Goal: Book appointment/travel/reservation

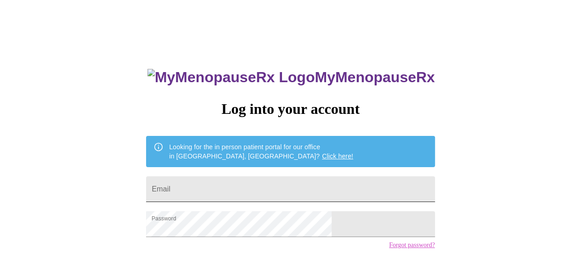
click at [254, 193] on input "Email" at bounding box center [290, 189] width 288 height 26
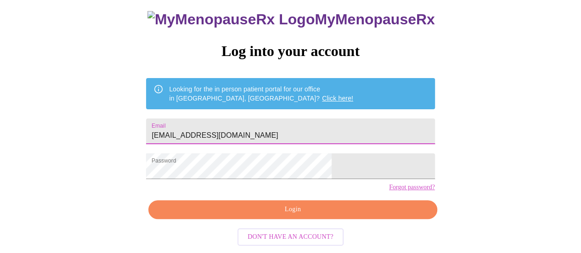
type input "[EMAIL_ADDRESS][DOMAIN_NAME]"
click at [340, 210] on span "Login" at bounding box center [292, 209] width 267 height 11
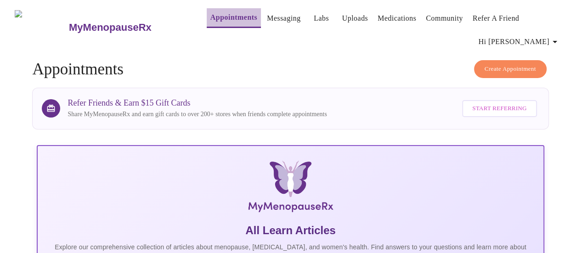
click at [222, 15] on link "Appointments" at bounding box center [233, 17] width 47 height 13
click at [277, 21] on button "Messaging" at bounding box center [283, 18] width 41 height 18
click at [267, 12] on link "Messaging" at bounding box center [284, 18] width 34 height 13
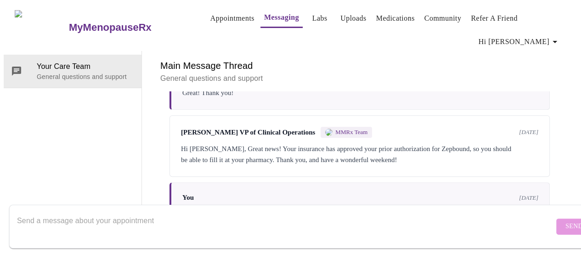
scroll to position [243, 0]
click at [360, 143] on div "Hi Melissa, Great news! Your insurance has approved your prior authorization fo…" at bounding box center [359, 154] width 357 height 22
click at [48, 212] on textarea "Send a message about your appointment" at bounding box center [285, 226] width 537 height 29
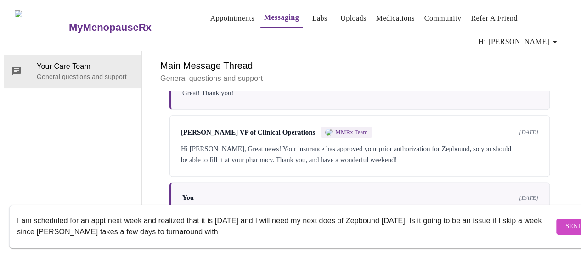
click at [255, 213] on textarea "I am scheduled for an appt next week and realized that it is on Thursday and I …" at bounding box center [285, 226] width 537 height 29
click at [457, 212] on textarea "I am scheduled for an appt next week and realized that it is on Thursday, the 1…" at bounding box center [285, 226] width 537 height 29
type textarea "I am scheduled for an appt next week and realized that it is on Thursday, the 1…"
click at [565, 221] on span "Send" at bounding box center [573, 226] width 17 height 11
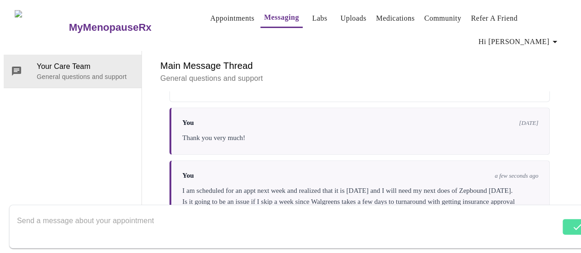
scroll to position [320, 0]
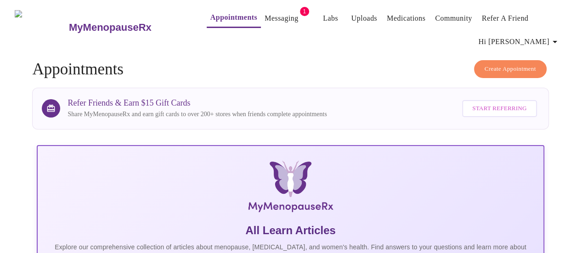
click at [266, 12] on link "Messaging" at bounding box center [281, 18] width 34 height 13
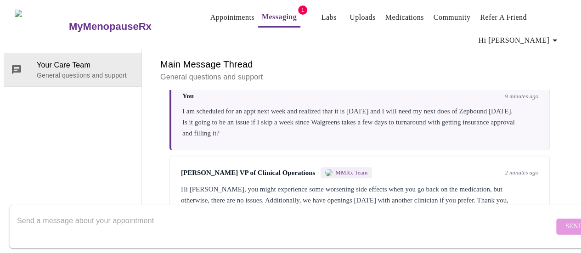
scroll to position [399, 0]
click at [220, 212] on textarea "Send a message about your appointment" at bounding box center [285, 226] width 537 height 29
type textarea "I could switch to someone [DATE]. Thanks!"
click at [216, 15] on link "Appointments" at bounding box center [232, 17] width 44 height 13
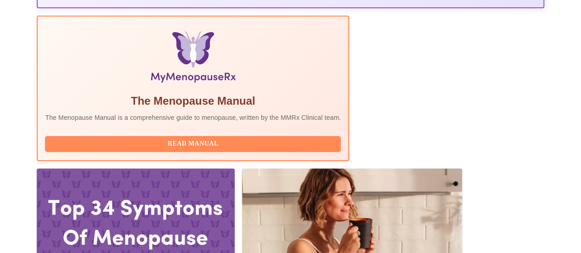
scroll to position [293, 0]
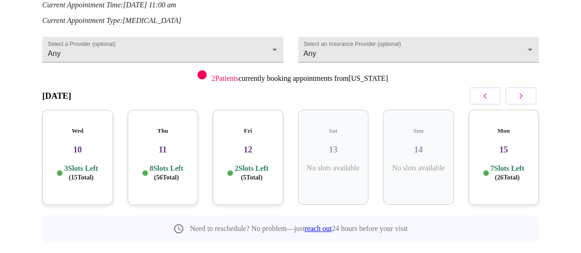
scroll to position [135, 0]
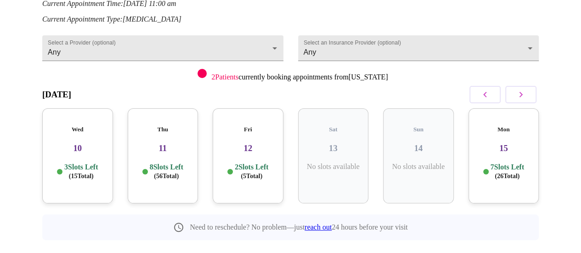
click at [161, 163] on p "8 Slots Left ( 56 Total)" at bounding box center [167, 172] width 34 height 18
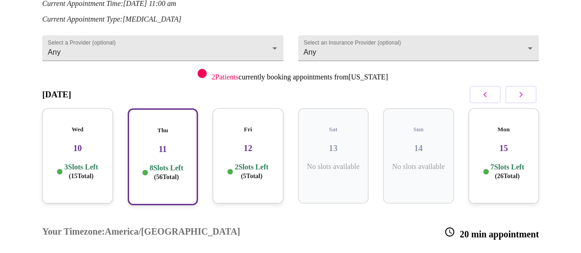
click at [260, 126] on h5 "Fri" at bounding box center [248, 129] width 56 height 7
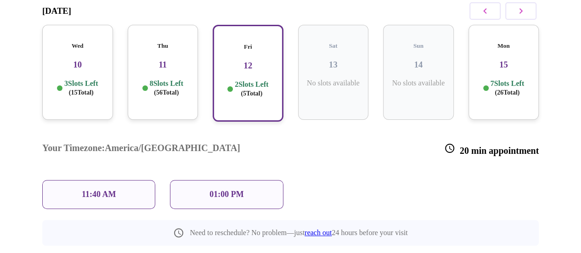
scroll to position [219, 0]
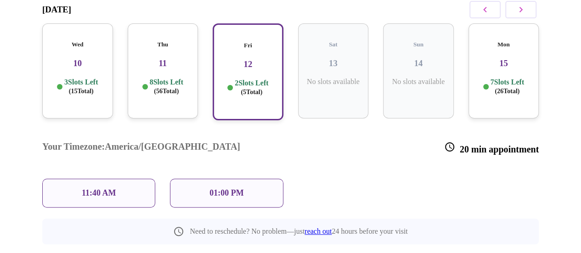
click at [172, 58] on div "Thu 11 8 Slots Left ( 56 Total)" at bounding box center [163, 70] width 71 height 95
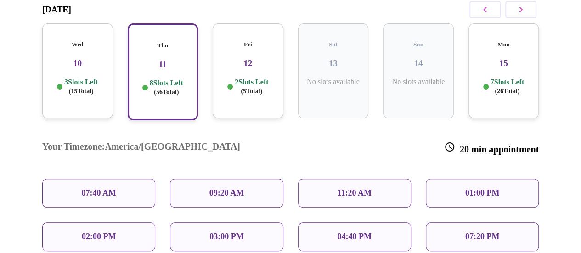
click at [471, 232] on p "07:20 PM" at bounding box center [482, 237] width 34 height 10
click at [481, 232] on p "07:20 PM" at bounding box center [482, 237] width 34 height 10
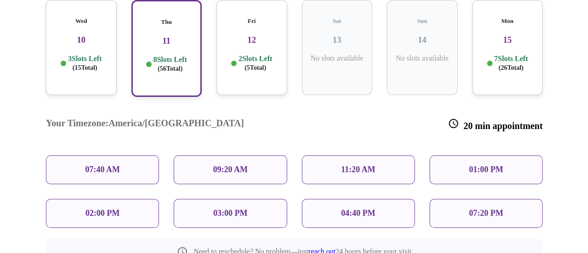
scroll to position [270, 0]
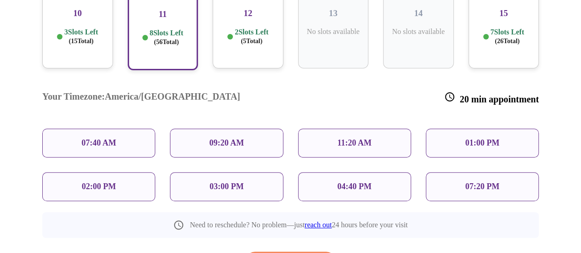
click at [509, 172] on div "07:20 PM" at bounding box center [482, 186] width 113 height 29
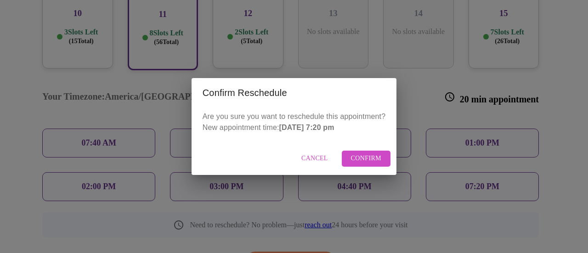
click at [369, 161] on span "Confirm" at bounding box center [366, 158] width 31 height 11
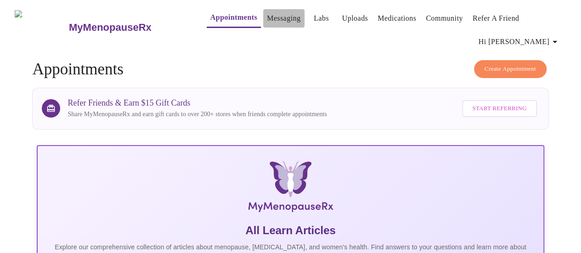
click at [267, 12] on link "Messaging" at bounding box center [284, 18] width 34 height 13
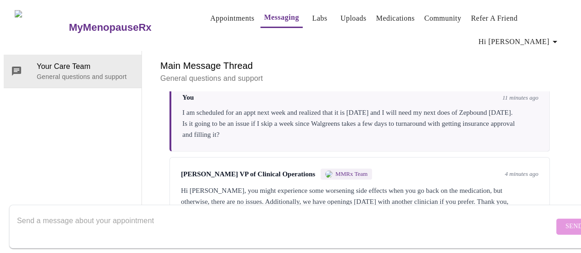
scroll to position [399, 0]
click at [302, 212] on textarea "Send a message about your appointment" at bounding box center [285, 226] width 537 height 29
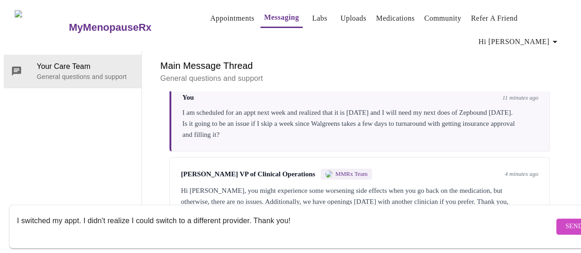
type textarea "I switched my appt. I didn't realize I could switch to a different provider. Th…"
click at [556, 225] on button "Send" at bounding box center [574, 227] width 36 height 16
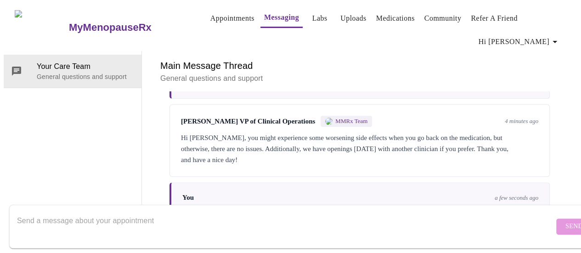
scroll to position [0, 0]
